Goal: Entertainment & Leisure: Consume media (video, audio)

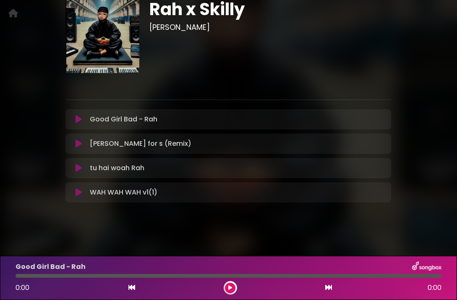
scroll to position [55, 0]
click at [81, 141] on icon at bounding box center [79, 143] width 6 height 8
click at [78, 144] on icon at bounding box center [79, 143] width 6 height 8
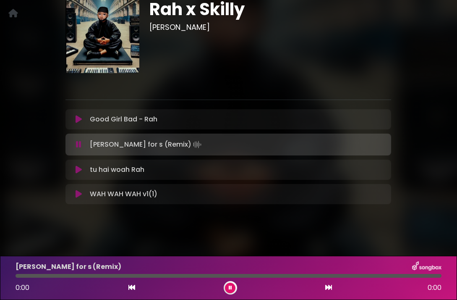
click at [78, 121] on icon at bounding box center [79, 119] width 6 height 8
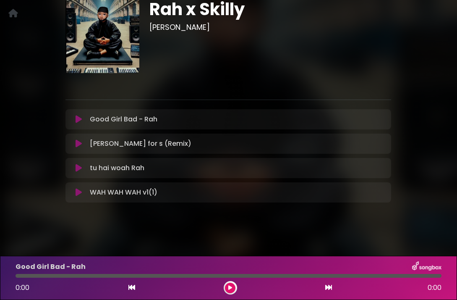
click at [78, 121] on icon at bounding box center [79, 119] width 6 height 8
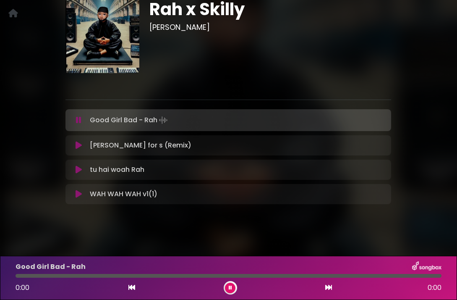
click at [78, 146] on icon at bounding box center [79, 145] width 6 height 8
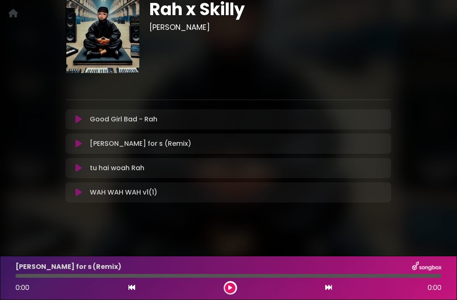
click at [78, 144] on icon at bounding box center [79, 143] width 6 height 8
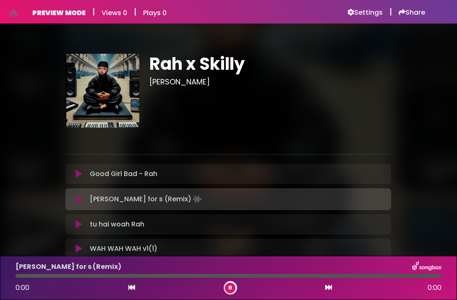
scroll to position [0, 0]
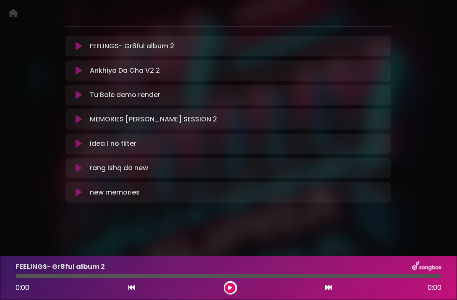
scroll to position [128, 0]
click at [79, 48] on icon at bounding box center [79, 46] width 6 height 8
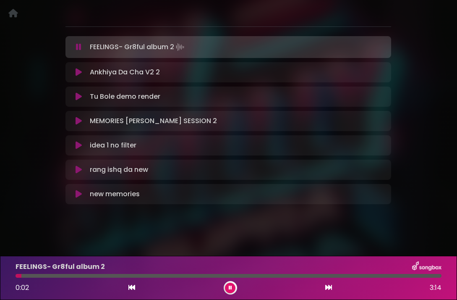
click at [77, 73] on icon at bounding box center [79, 72] width 6 height 8
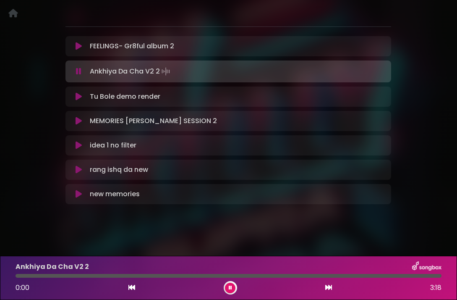
click at [77, 73] on icon at bounding box center [78, 71] width 5 height 8
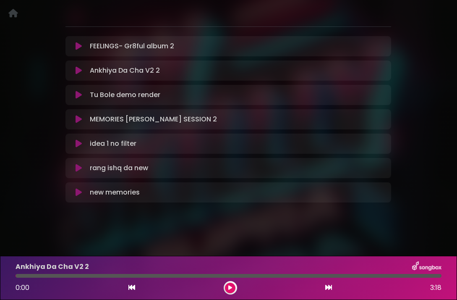
click at [77, 95] on icon at bounding box center [79, 95] width 6 height 8
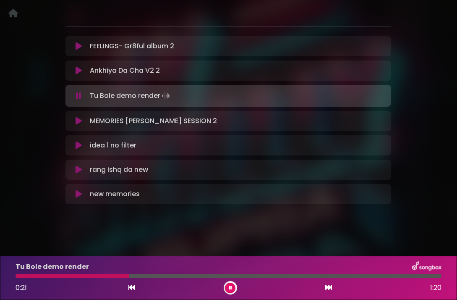
click at [77, 95] on icon at bounding box center [78, 95] width 5 height 8
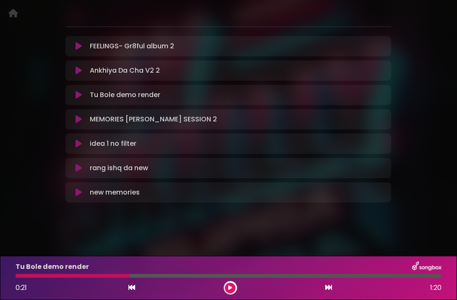
click at [79, 116] on icon at bounding box center [79, 119] width 6 height 8
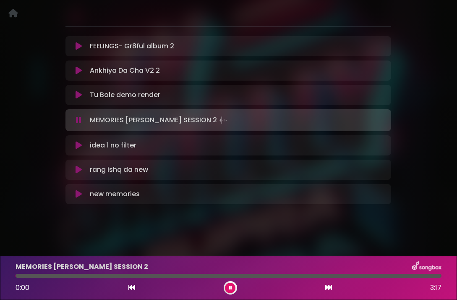
click at [78, 172] on icon at bounding box center [79, 169] width 6 height 8
click at [78, 167] on icon at bounding box center [79, 169] width 6 height 8
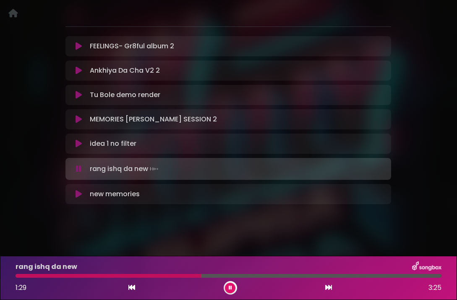
click at [79, 167] on icon at bounding box center [78, 168] width 5 height 8
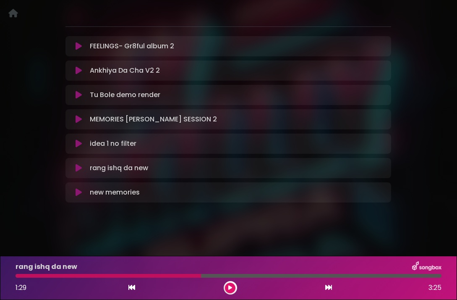
click at [138, 0] on div at bounding box center [228, 8] width 336 height 17
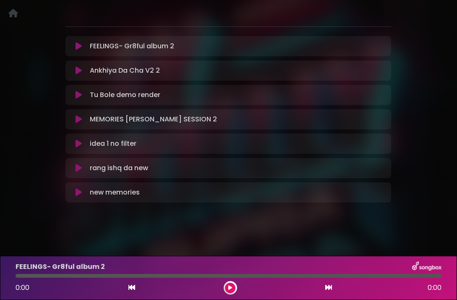
scroll to position [128, 0]
click at [79, 168] on icon at bounding box center [79, 168] width 6 height 8
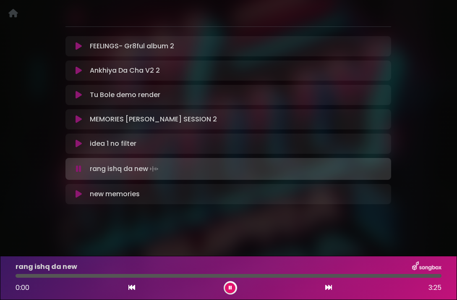
click at [79, 168] on icon at bounding box center [78, 168] width 5 height 8
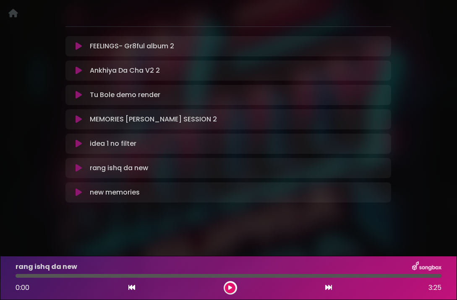
click at [79, 168] on icon at bounding box center [79, 168] width 6 height 8
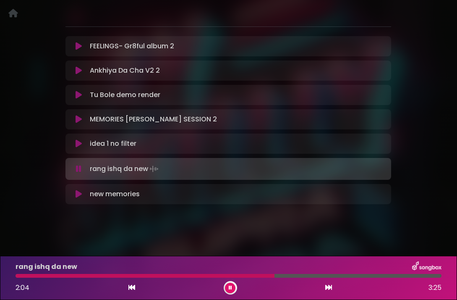
click at [79, 168] on icon at bounding box center [78, 168] width 5 height 8
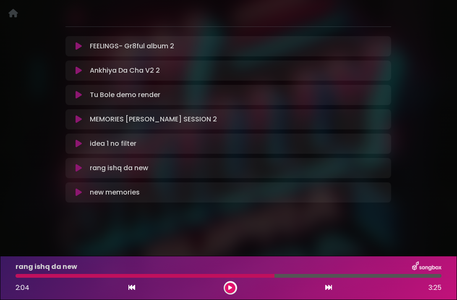
click at [57, 276] on div at bounding box center [145, 276] width 259 height 4
click at [23, 276] on div at bounding box center [145, 276] width 259 height 4
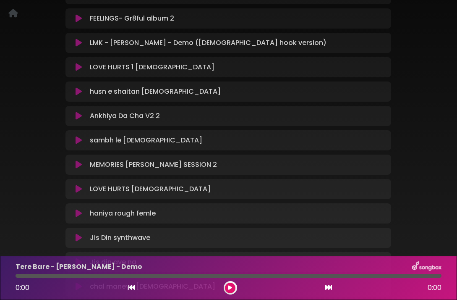
scroll to position [204, 0]
click at [77, 184] on icon at bounding box center [79, 188] width 6 height 8
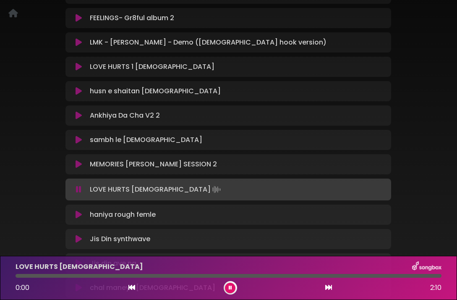
click at [77, 185] on icon at bounding box center [78, 189] width 5 height 8
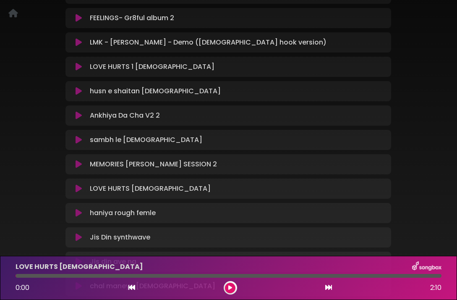
click at [77, 184] on icon at bounding box center [79, 188] width 6 height 8
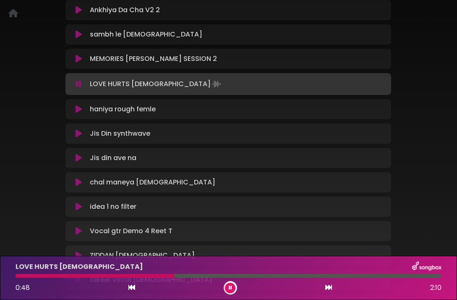
scroll to position [316, 0]
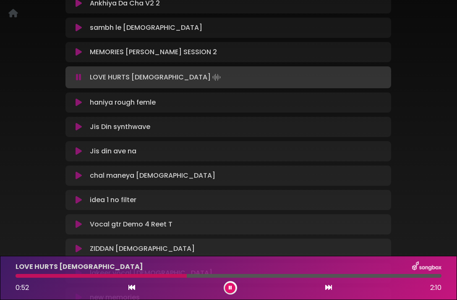
click at [78, 73] on icon at bounding box center [78, 77] width 5 height 8
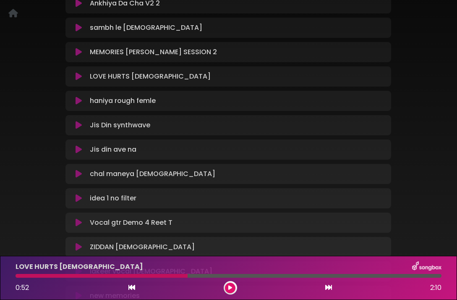
click at [80, 169] on icon at bounding box center [79, 173] width 6 height 8
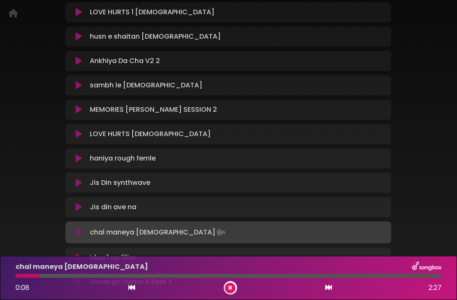
scroll to position [259, 0]
click at [81, 227] on icon at bounding box center [78, 231] width 5 height 8
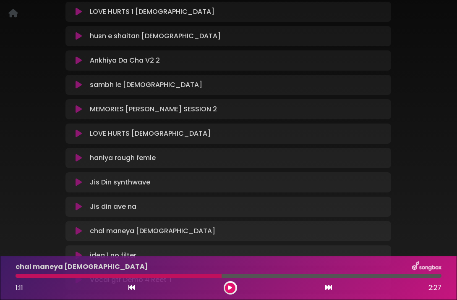
click at [77, 154] on icon at bounding box center [79, 158] width 6 height 8
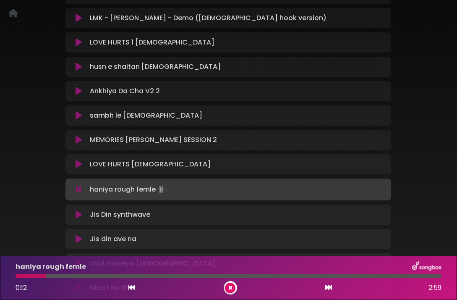
scroll to position [229, 0]
click at [80, 185] on icon at bounding box center [78, 189] width 5 height 8
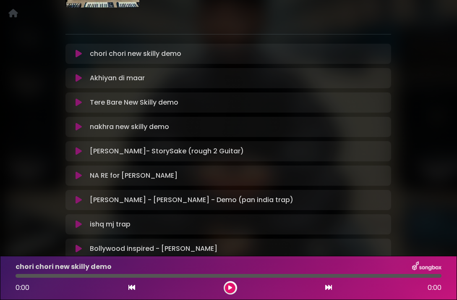
scroll to position [125, 0]
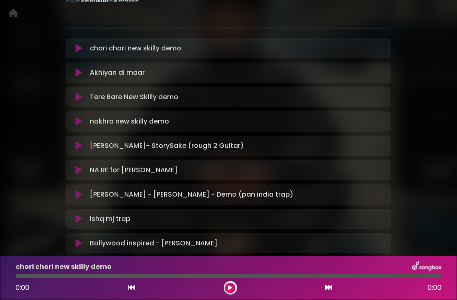
click at [79, 120] on icon at bounding box center [79, 121] width 6 height 8
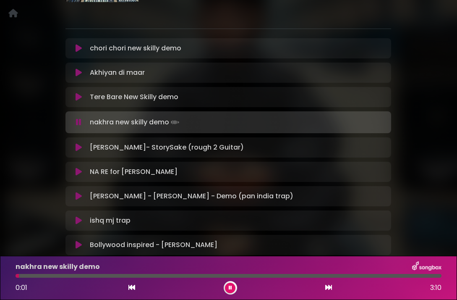
click at [79, 120] on icon at bounding box center [78, 122] width 5 height 8
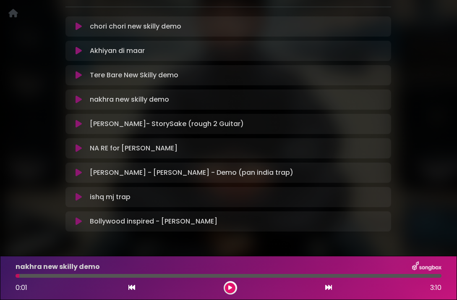
scroll to position [142, 0]
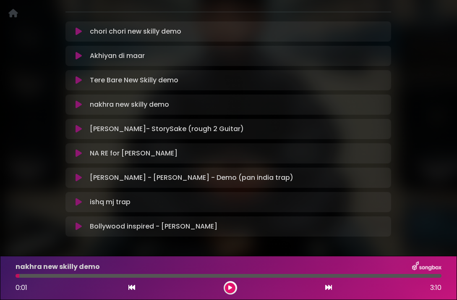
click at [75, 31] on button at bounding box center [78, 31] width 16 height 8
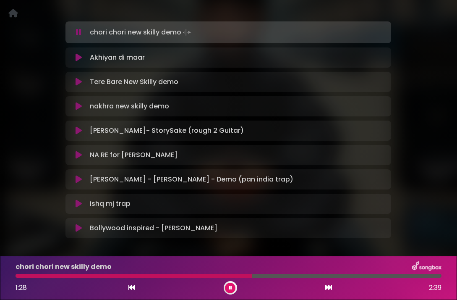
click at [80, 33] on icon at bounding box center [78, 32] width 5 height 8
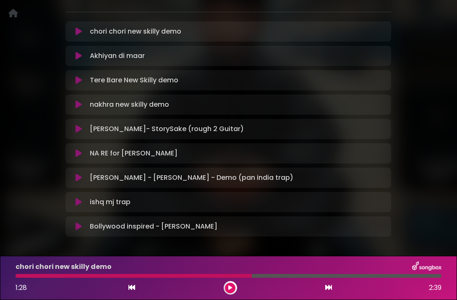
click at [77, 129] on icon at bounding box center [79, 129] width 6 height 8
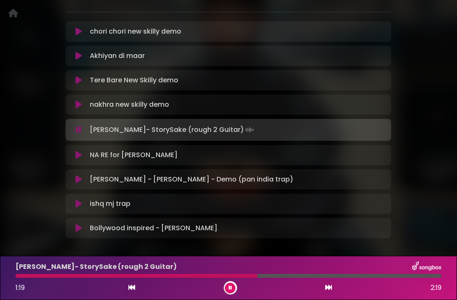
click at [77, 129] on icon at bounding box center [78, 129] width 5 height 8
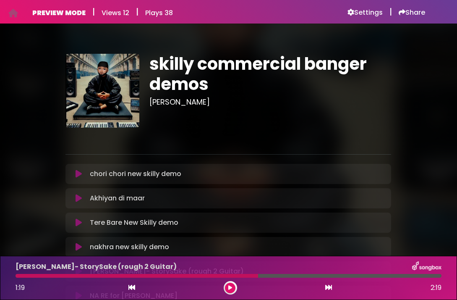
scroll to position [0, 0]
